Goal: Task Accomplishment & Management: Use online tool/utility

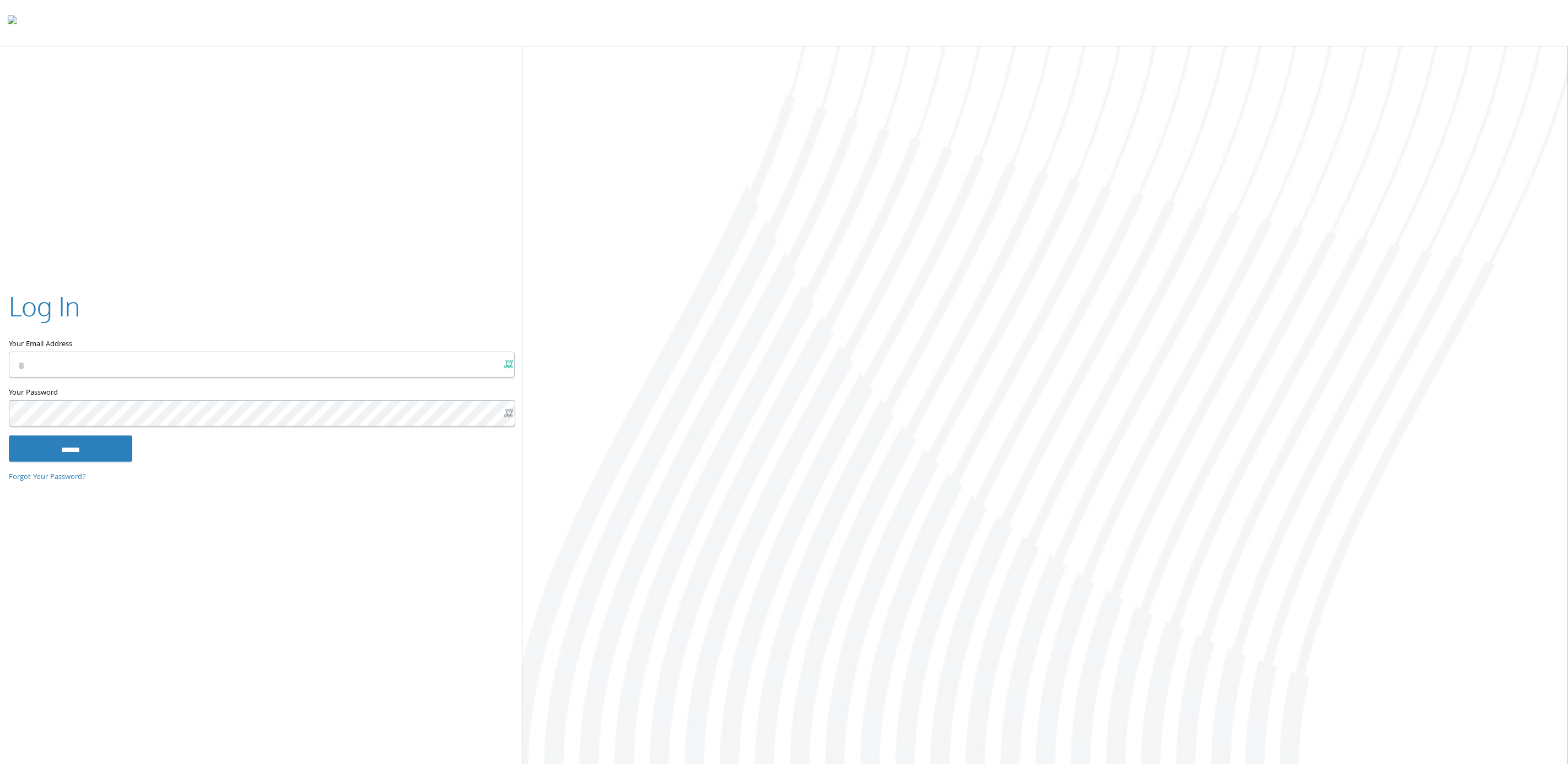
click at [508, 367] on x-icon-1tso8 at bounding box center [509, 365] width 8 height 8
type input "**********"
click at [507, 368] on x-icon-7s558 at bounding box center [509, 365] width 8 height 8
type input "**********"
